Goal: Information Seeking & Learning: Learn about a topic

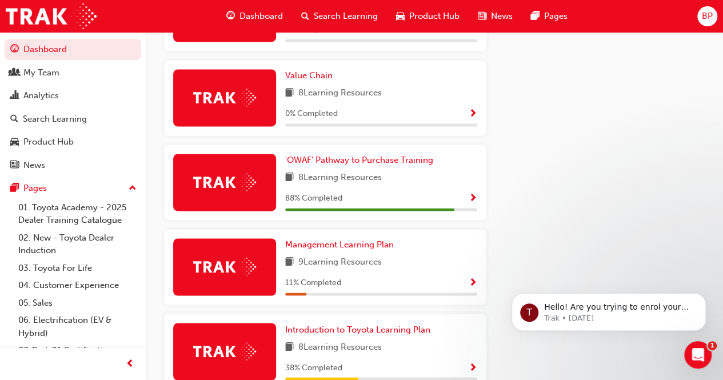
scroll to position [800, 0]
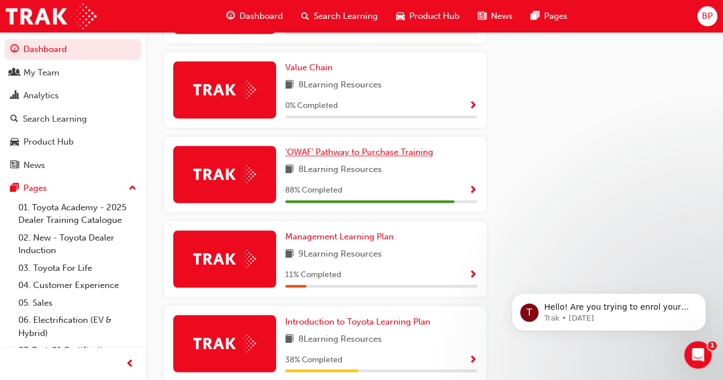
click at [360, 157] on span "'OWAF' Pathway to Purchase Training" at bounding box center [359, 152] width 148 height 10
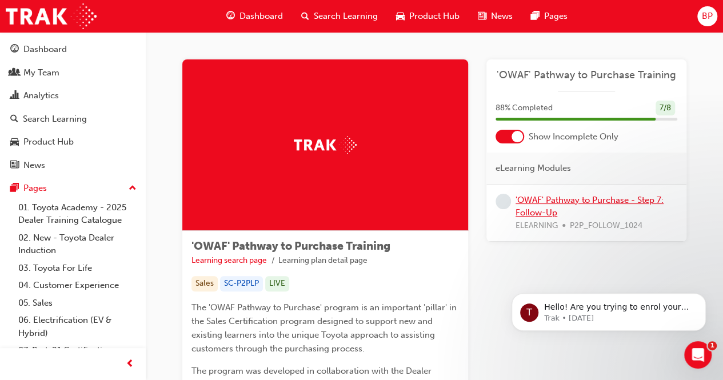
click at [598, 199] on link "'OWAF' Pathway to Purchase - Step 7: Follow-Up" at bounding box center [589, 206] width 148 height 23
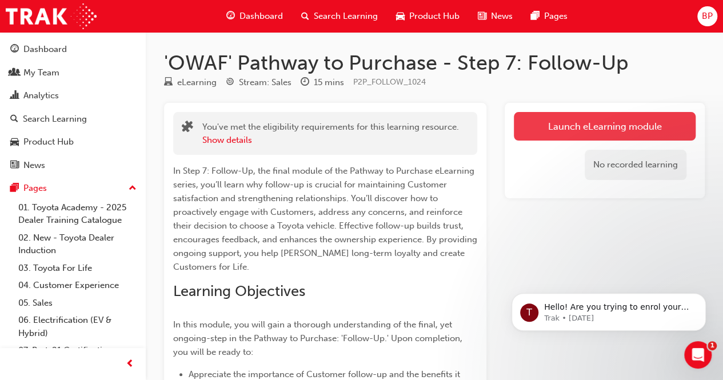
click at [581, 127] on link "Launch eLearning module" at bounding box center [605, 126] width 182 height 29
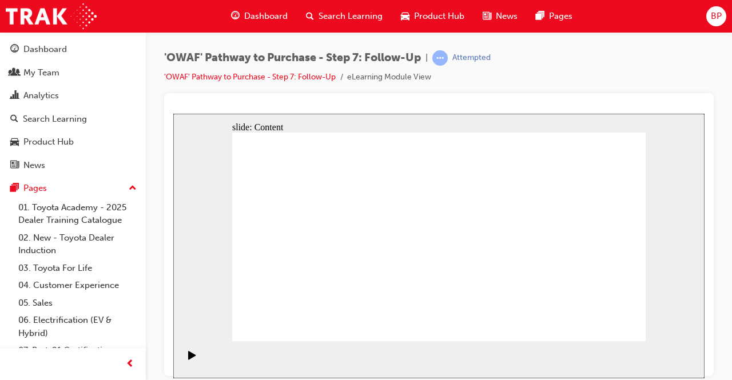
click at [190, 358] on icon "Pause (Ctrl+Alt+P)" at bounding box center [192, 354] width 5 height 8
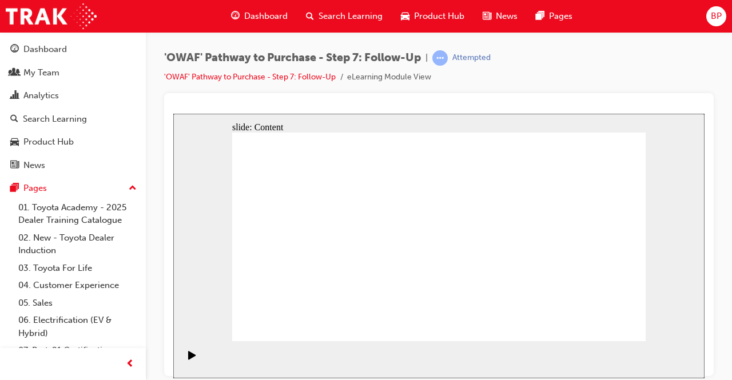
drag, startPoint x: 350, startPoint y: 189, endPoint x: 342, endPoint y: 187, distance: 8.6
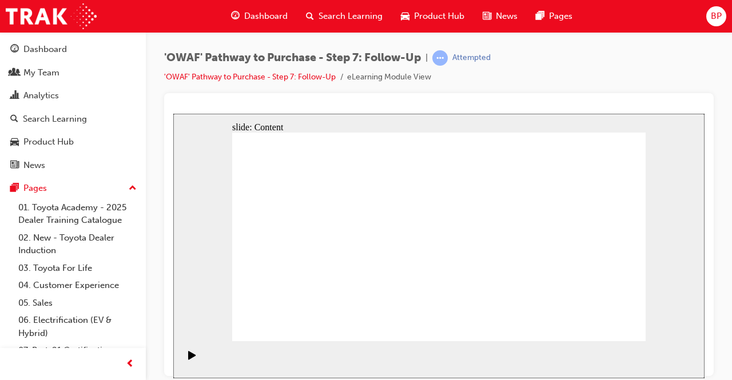
click at [183, 363] on div "Play (Ctrl+Alt+P)" at bounding box center [191, 359] width 19 height 19
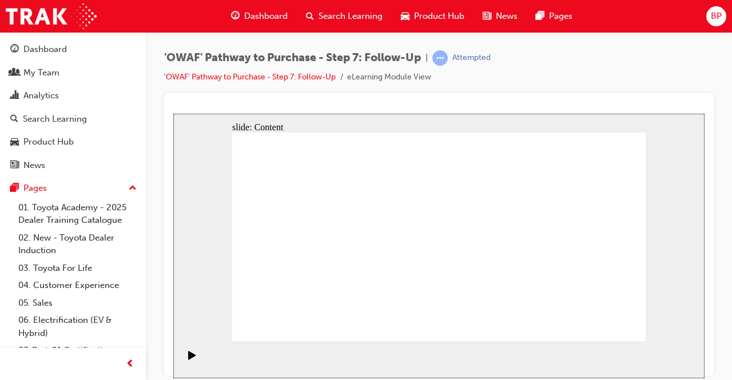
drag, startPoint x: 463, startPoint y: 245, endPoint x: 477, endPoint y: 259, distance: 19.8
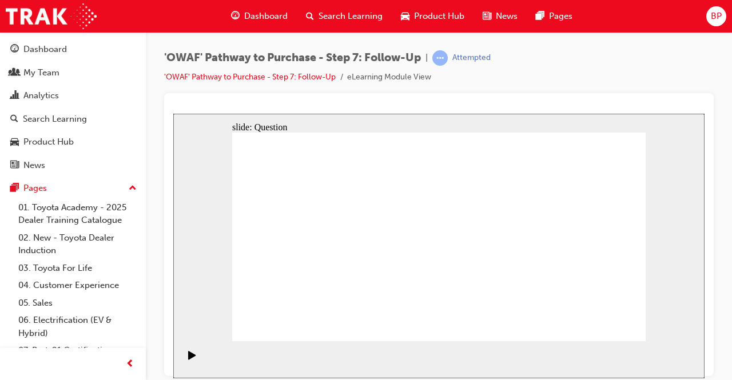
radio input "true"
drag, startPoint x: 363, startPoint y: 292, endPoint x: 443, endPoint y: 210, distance: 115.2
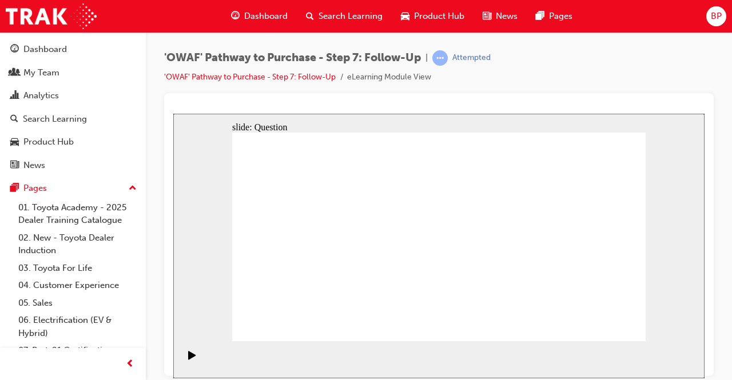
drag, startPoint x: 442, startPoint y: 314, endPoint x: 347, endPoint y: 234, distance: 124.5
drag, startPoint x: 511, startPoint y: 291, endPoint x: 364, endPoint y: 258, distance: 150.6
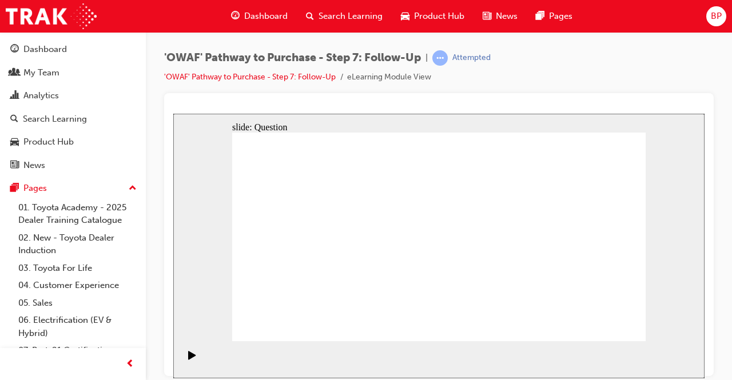
radio input "true"
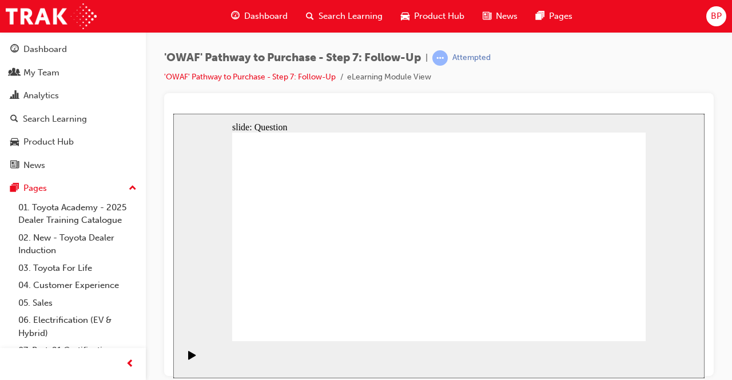
drag, startPoint x: 610, startPoint y: 331, endPoint x: 608, endPoint y: 323, distance: 8.3
radio input "true"
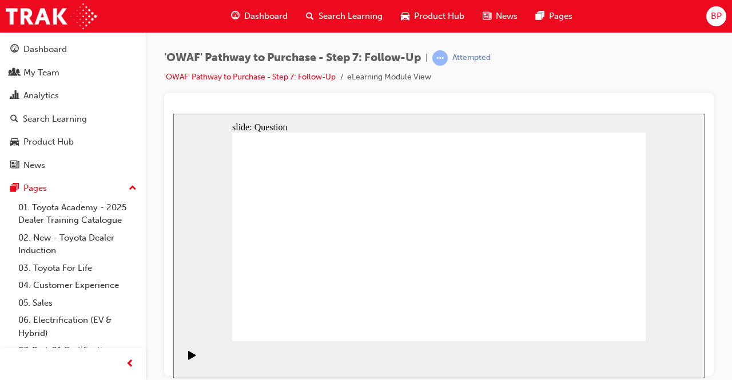
drag, startPoint x: 606, startPoint y: 332, endPoint x: 610, endPoint y: 323, distance: 9.2
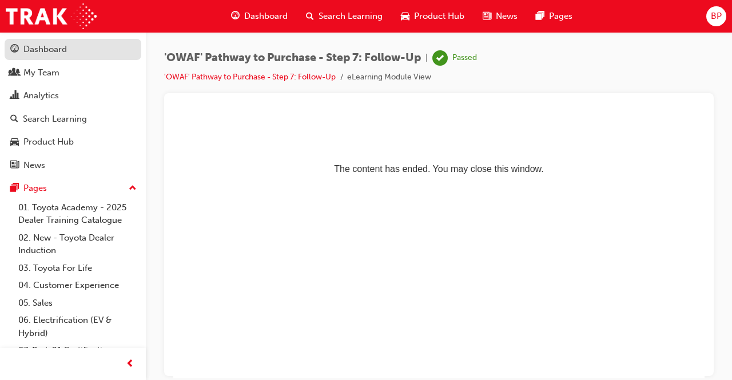
click at [35, 51] on div "Dashboard" at bounding box center [44, 49] width 43 height 13
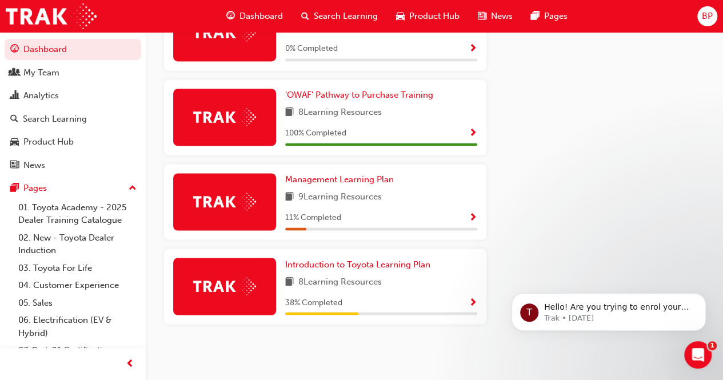
scroll to position [861, 0]
click at [378, 266] on span "Introduction to Toyota Learning Plan" at bounding box center [357, 264] width 145 height 10
